Goal: Use online tool/utility: Use online tool/utility

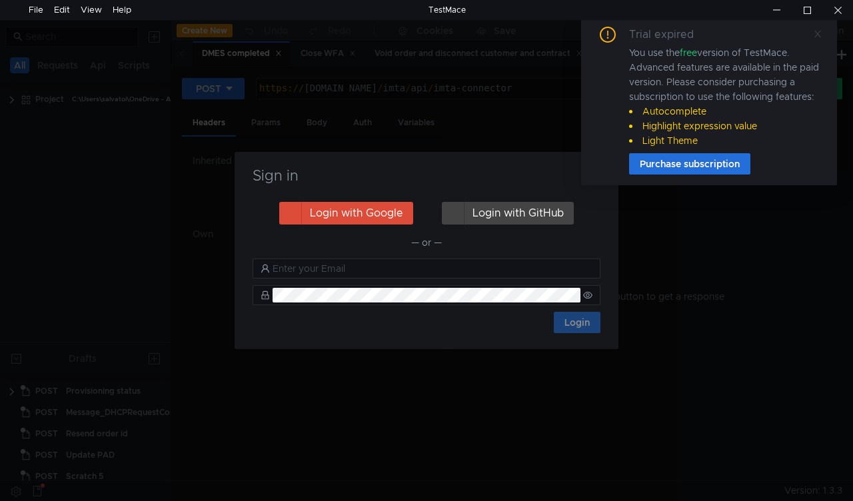
click at [815, 33] on icon at bounding box center [817, 33] width 9 height 9
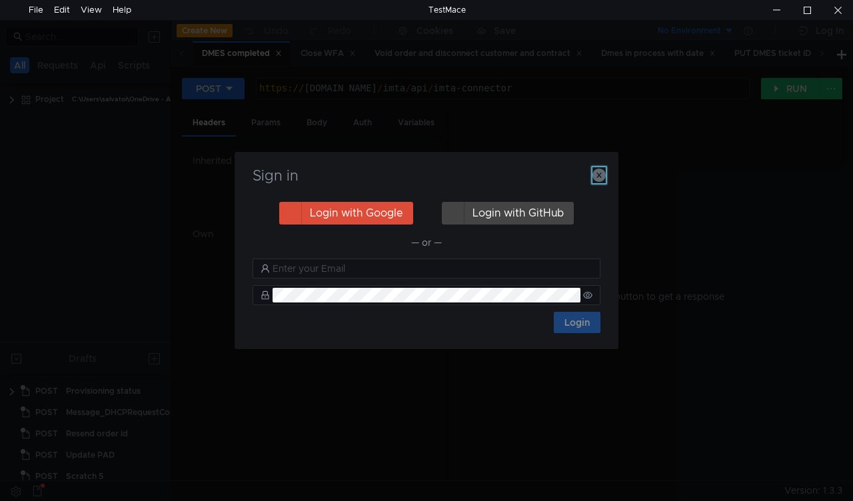
click at [594, 177] on icon "button" at bounding box center [599, 175] width 13 height 13
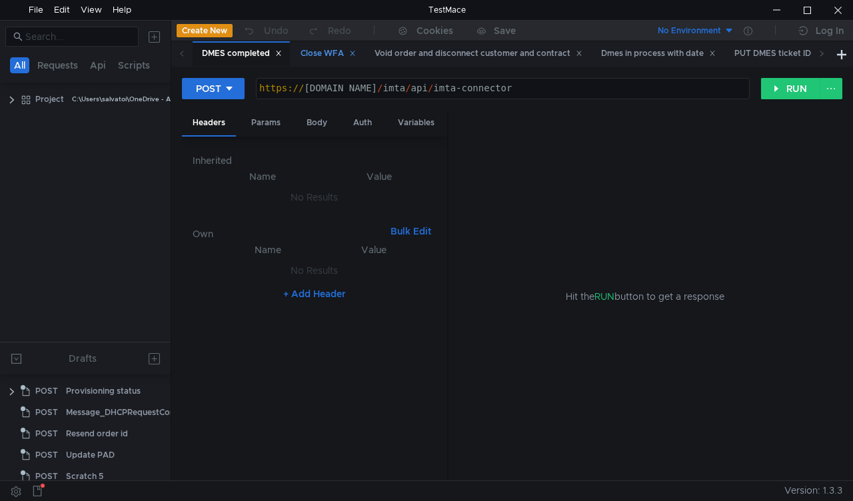
click at [309, 51] on div "Close WFA" at bounding box center [328, 54] width 55 height 14
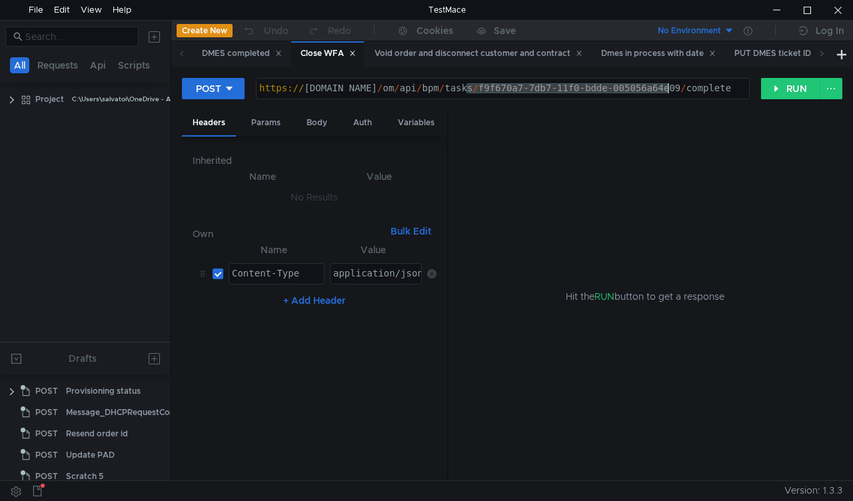
drag, startPoint x: 466, startPoint y: 92, endPoint x: 671, endPoint y: 91, distance: 204.7
click at [671, 91] on div "https:// mbx.dfni.nl / om / api / bpm / tasks / f9f670a7-7db7-11f0-bdde-005056a…" at bounding box center [503, 98] width 493 height 30
paste textarea "53a37ec8-7e12-11f0-8174"
type textarea "https://mbx.dfni.nl/om/api/bpm/tasks/53a37ec8-7e12-11f0-8174-005056a64e09/compl…"
click at [792, 92] on button "RUN" at bounding box center [790, 88] width 59 height 21
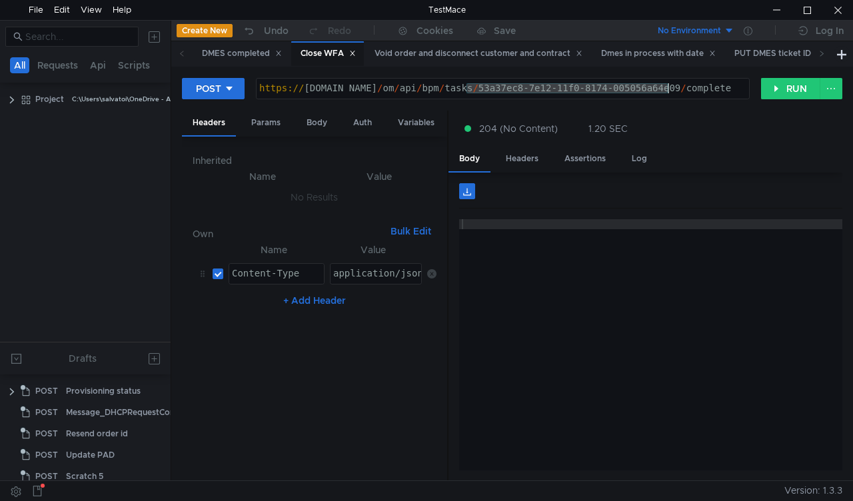
drag, startPoint x: 467, startPoint y: 85, endPoint x: 669, endPoint y: 85, distance: 202.0
click at [669, 85] on div "https:// mbx.dfni.nl / om / api / bpm / tasks / 53a37ec8-7e12-11f0-8174-005056a…" at bounding box center [503, 98] width 493 height 30
paste textarea "45dec7e5-7dc6-11f0-9d59-005056a66d6a"
type textarea "[URL][DOMAIN_NAME]"
click at [776, 89] on button "RUN" at bounding box center [790, 88] width 59 height 21
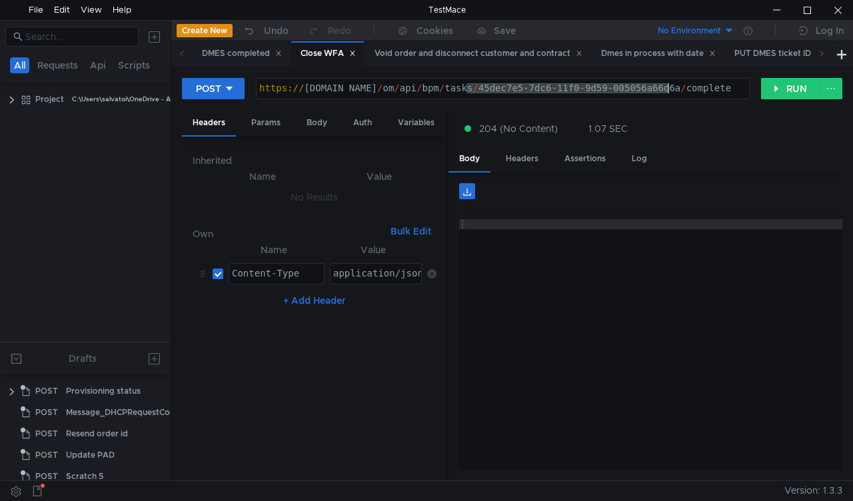
drag, startPoint x: 467, startPoint y: 89, endPoint x: 669, endPoint y: 83, distance: 202.1
click at [669, 83] on div "https:// mbx.dfni.nl / om / api / bpm / tasks / 45dec7e5-7dc6-11f0-9d59-005056a…" at bounding box center [503, 98] width 493 height 30
paste textarea "584fd122-7e73-11f0-a9f7-005056a6d44f"
click at [782, 89] on button "RUN" at bounding box center [790, 88] width 59 height 21
drag, startPoint x: 467, startPoint y: 88, endPoint x: 670, endPoint y: 87, distance: 203.4
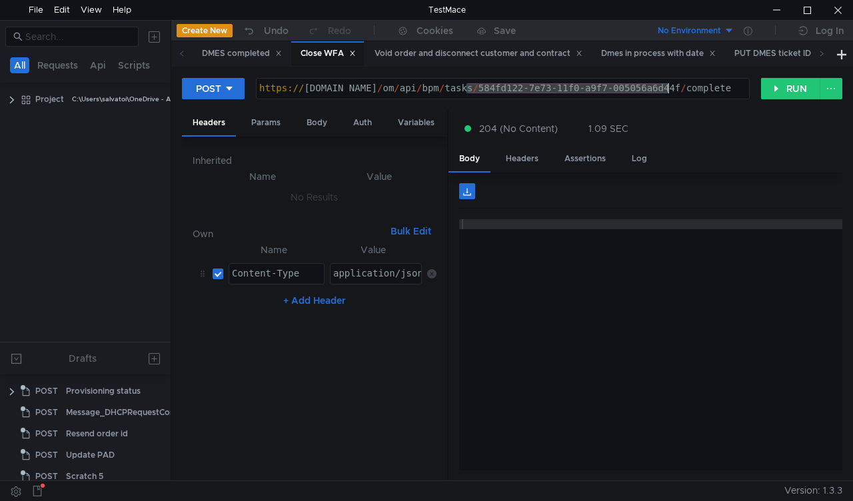
click at [670, 87] on div "https:// mbx.dfni.nl / om / api / bpm / tasks / 584fd122-7e73-11f0-a9f7-005056a…" at bounding box center [503, 98] width 493 height 30
paste textarea "c75bdbc8-7e73-11f0-a5df-005056a66d6a"
type textarea "https://mbx.dfni.nl/om/api/bpm/tasks/c75bdbc8-7e73-11f0-a5df-005056a66d6a/compl…"
click at [785, 91] on button "RUN" at bounding box center [790, 88] width 59 height 21
click at [471, 88] on div "https:// [DOMAIN_NAME] / om / api / bpm / tasks / c75bdbc8-7e73-11f0-a5df-00505…" at bounding box center [503, 98] width 493 height 30
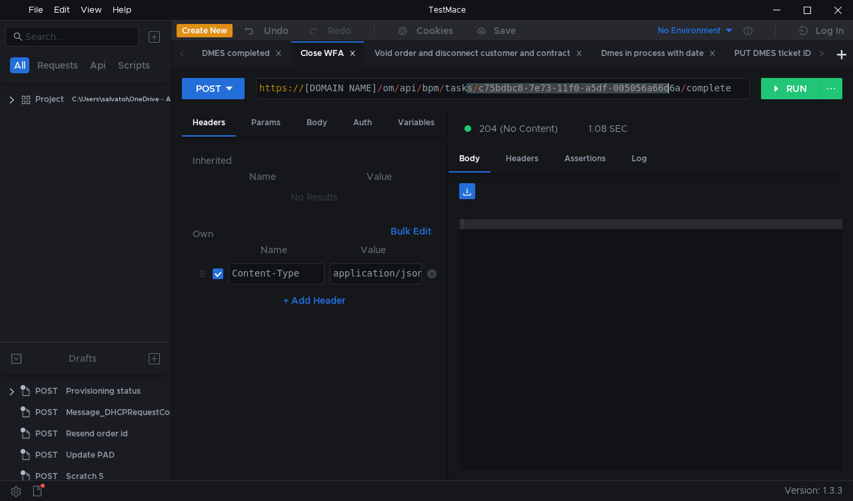
drag, startPoint x: 468, startPoint y: 89, endPoint x: 668, endPoint y: 88, distance: 200.0
click at [668, 88] on div "https:// [DOMAIN_NAME] / om / api / bpm / tasks / c75bdbc8-7e73-11f0-a5df-00505…" at bounding box center [503, 98] width 493 height 30
paste textarea "ed6037d1-7e73-11f0-8174-005056a64e09"
click at [782, 85] on button "RUN" at bounding box center [790, 88] width 59 height 21
drag, startPoint x: 465, startPoint y: 89, endPoint x: 667, endPoint y: 87, distance: 201.4
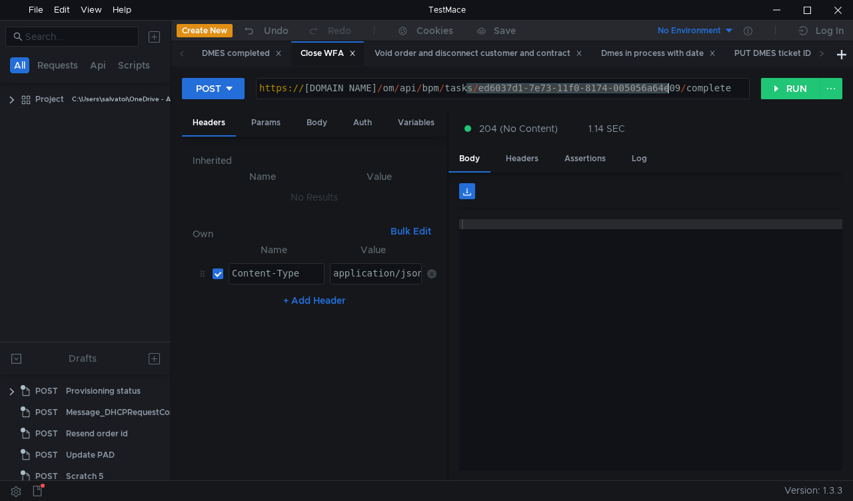
click at [667, 87] on div "https:// mbx.dfni.nl / om / api / bpm / tasks / ed6037d1-7e73-11f0-8174-005056a…" at bounding box center [503, 98] width 493 height 30
paste textarea "59e1513d-7e74"
click at [821, 83] on button at bounding box center [831, 88] width 23 height 21
click at [793, 143] on div at bounding box center [426, 250] width 853 height 501
click at [773, 85] on button "RUN" at bounding box center [790, 88] width 59 height 21
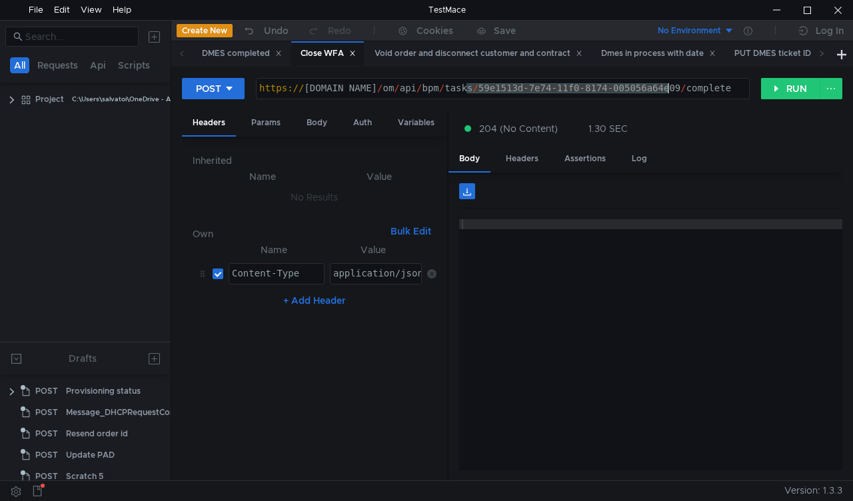
drag, startPoint x: 467, startPoint y: 87, endPoint x: 671, endPoint y: 85, distance: 204.0
click at [671, 85] on div "https:// mbx.dfni.nl / om / api / bpm / tasks / 59e1513d-7e74-11f0-8174-005056a…" at bounding box center [503, 98] width 493 height 30
paste textarea "14c16f58-7e75-11f0-a9f7-005056a6d44f"
type textarea "[URL][DOMAIN_NAME]"
click at [771, 96] on button "RUN" at bounding box center [790, 88] width 59 height 21
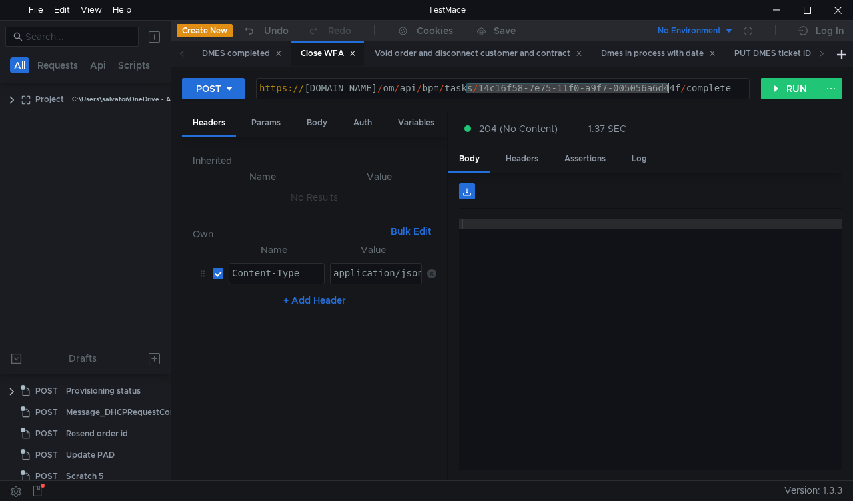
drag, startPoint x: 467, startPoint y: 88, endPoint x: 668, endPoint y: 84, distance: 201.4
click at [668, 84] on div "https:// mbx.dfni.nl / om / api / bpm / tasks / 14c16f58-7e75-11f0-a9f7-005056a…" at bounding box center [503, 98] width 493 height 30
paste textarea "72213e9b"
type textarea "[URL][DOMAIN_NAME]"
click at [764, 91] on button "RUN" at bounding box center [790, 88] width 59 height 21
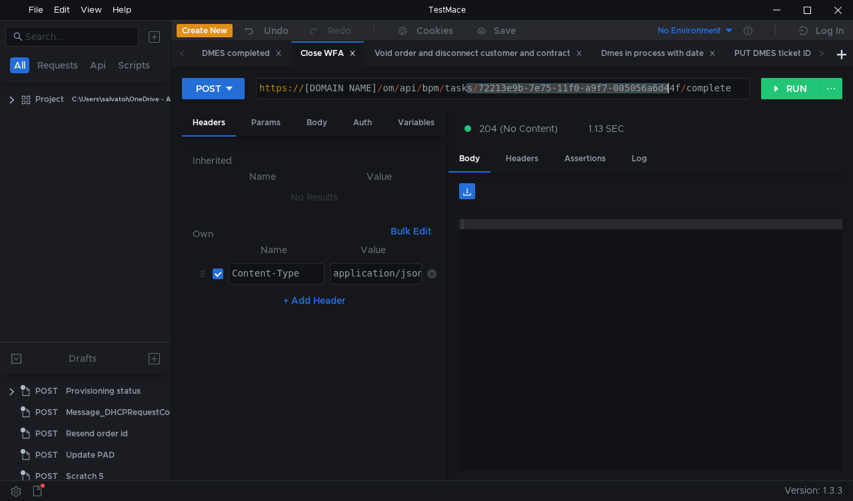
drag, startPoint x: 466, startPoint y: 85, endPoint x: 668, endPoint y: 83, distance: 202.0
click at [668, 83] on div "https:// mbx.dfni.nl / om / api / bpm / tasks / 72213e9b-7e75-11f0-a9f7-005056a…" at bounding box center [503, 98] width 493 height 30
paste textarea "b632cc33-7e93"
type textarea "[URL][DOMAIN_NAME]"
click at [784, 89] on button "RUN" at bounding box center [790, 88] width 59 height 21
